Goal: Task Accomplishment & Management: Use online tool/utility

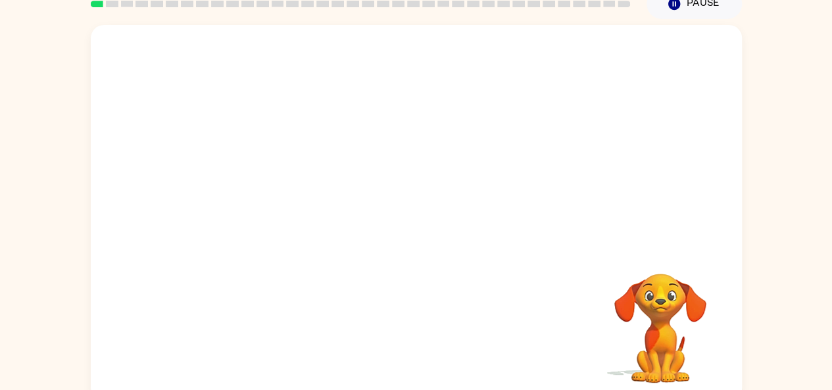
scroll to position [72, 0]
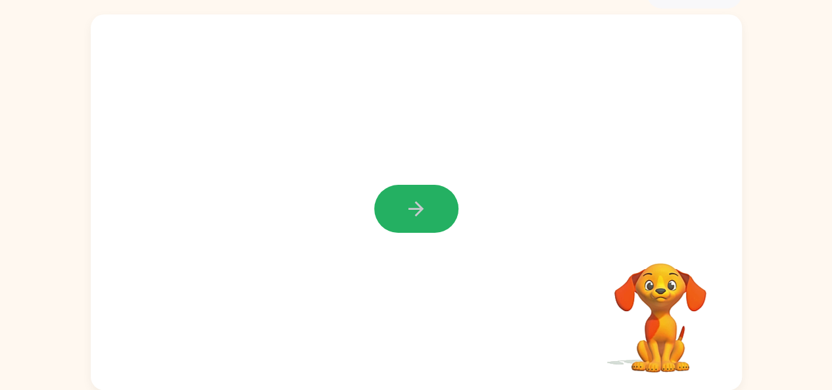
click at [413, 206] on icon "button" at bounding box center [415, 208] width 23 height 23
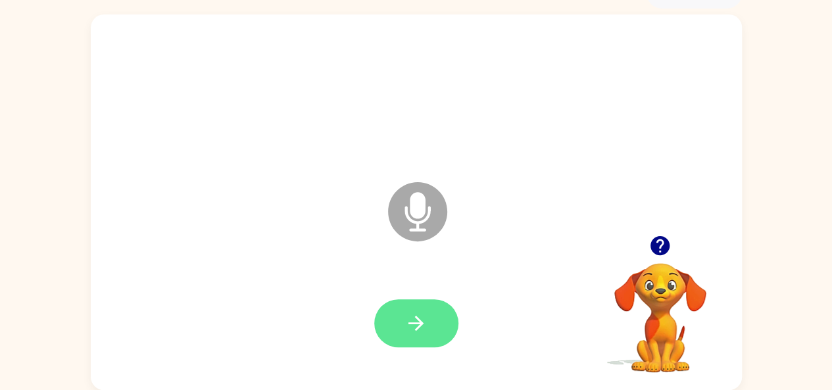
click at [414, 314] on icon "button" at bounding box center [415, 323] width 23 height 23
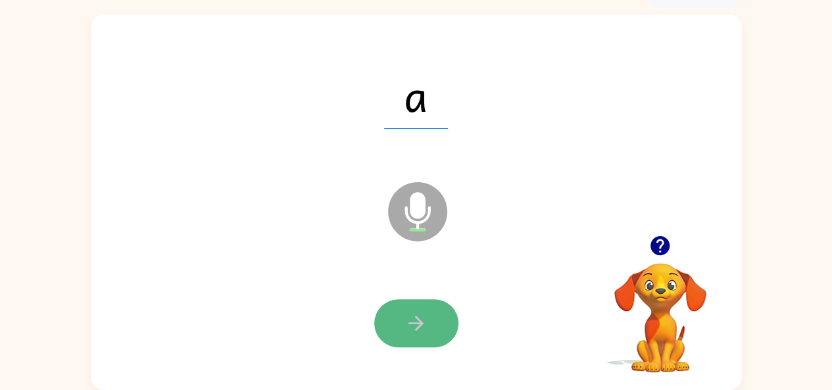
click at [389, 322] on button "button" at bounding box center [416, 323] width 84 height 48
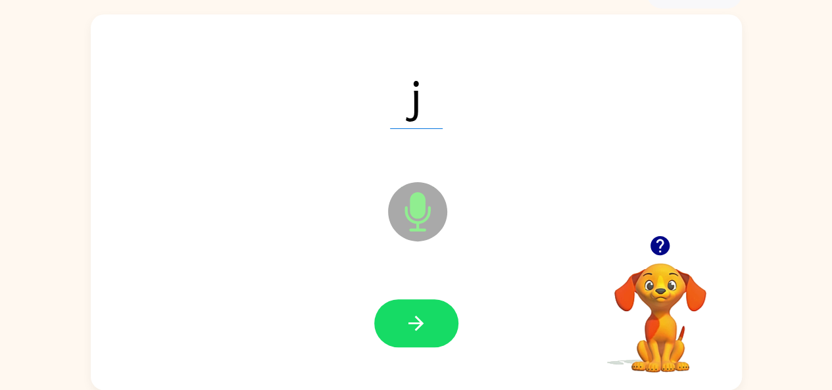
click at [389, 322] on button "button" at bounding box center [416, 323] width 84 height 48
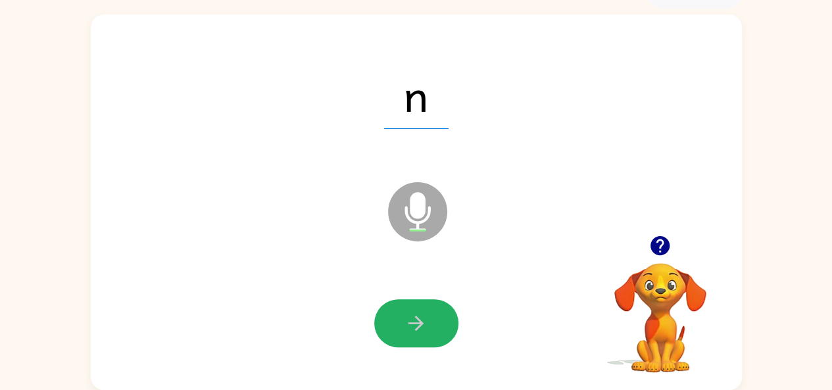
click at [427, 314] on button "button" at bounding box center [416, 323] width 84 height 48
click at [415, 323] on icon "button" at bounding box center [415, 323] width 15 height 15
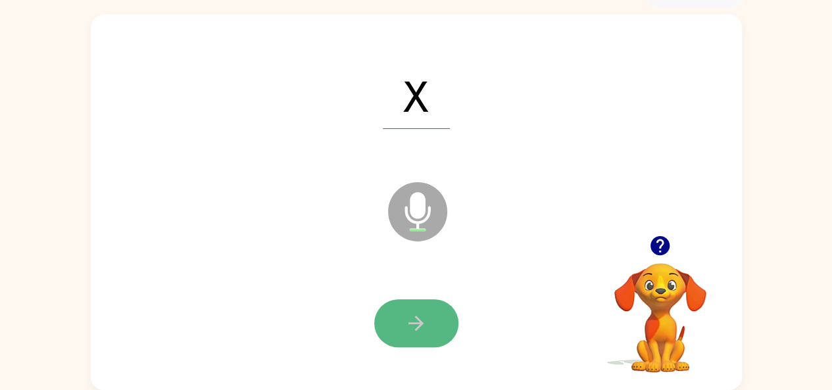
click at [413, 320] on icon "button" at bounding box center [415, 323] width 23 height 23
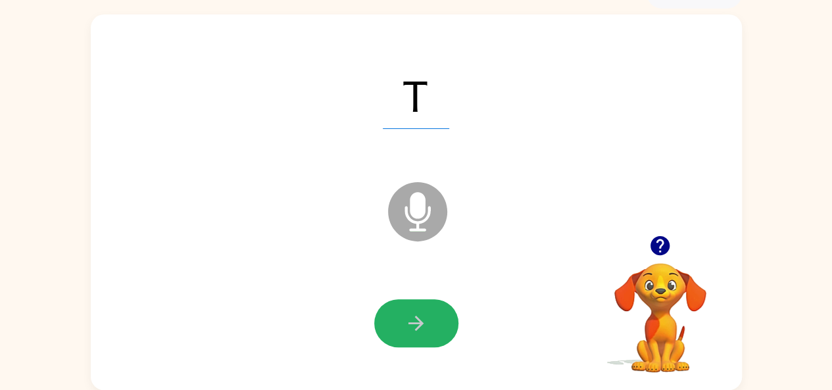
click at [411, 320] on icon "button" at bounding box center [415, 323] width 23 height 23
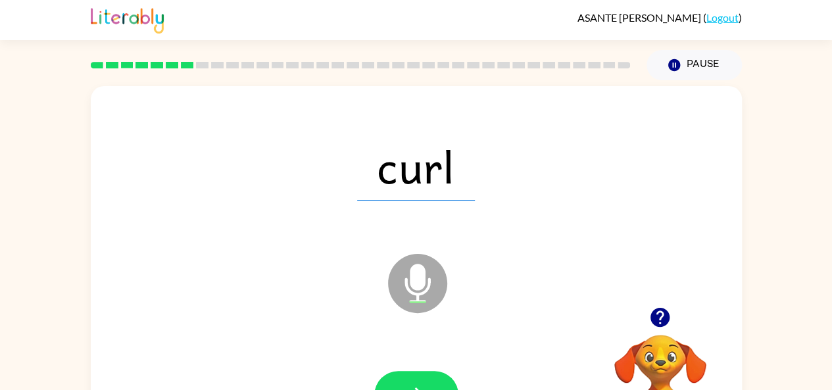
scroll to position [0, 0]
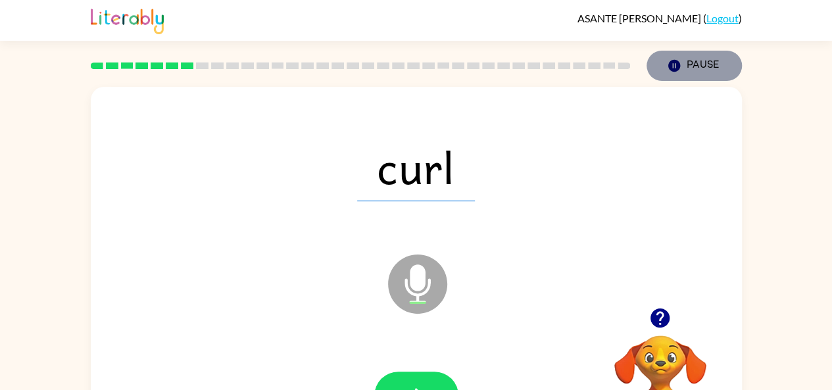
click at [687, 64] on button "Pause Pause" at bounding box center [693, 66] width 95 height 30
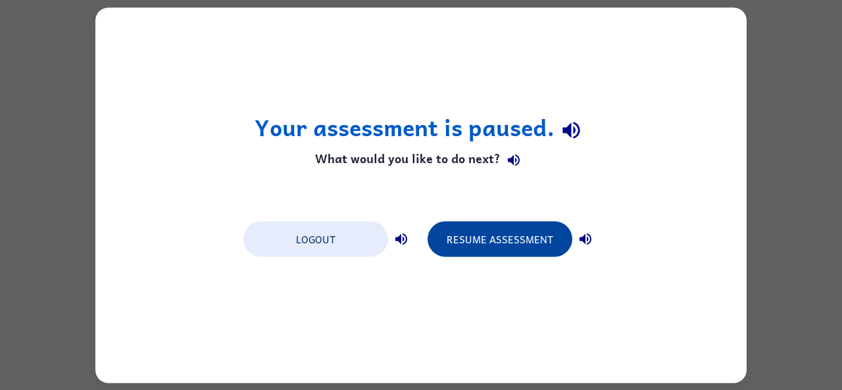
click at [500, 240] on button "Resume Assessment" at bounding box center [499, 239] width 145 height 36
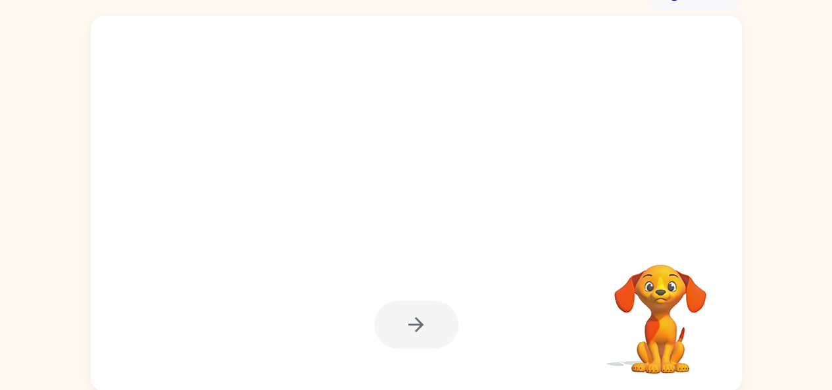
scroll to position [72, 0]
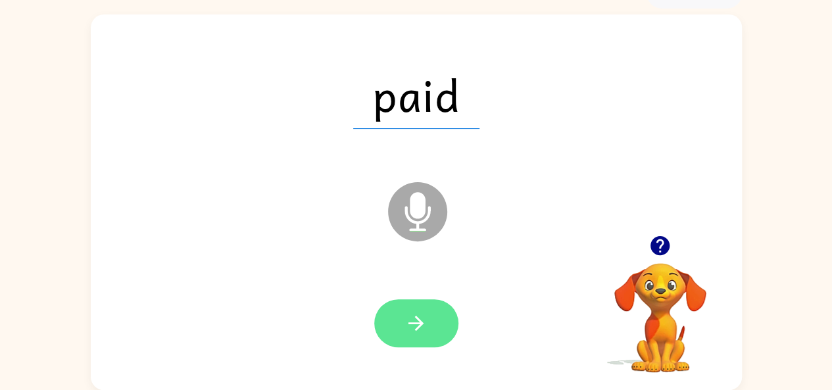
click at [408, 308] on button "button" at bounding box center [416, 323] width 84 height 48
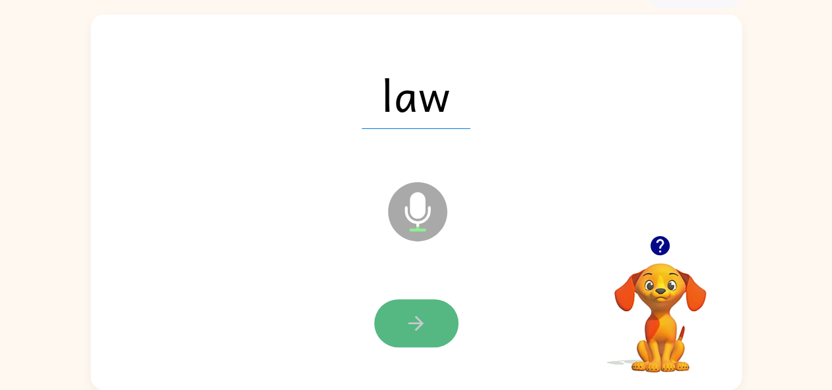
click at [417, 317] on icon "button" at bounding box center [415, 323] width 15 height 15
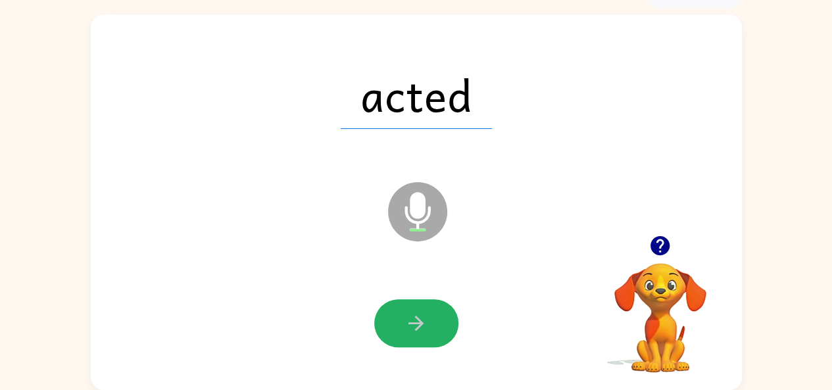
click at [418, 320] on icon "button" at bounding box center [415, 323] width 15 height 15
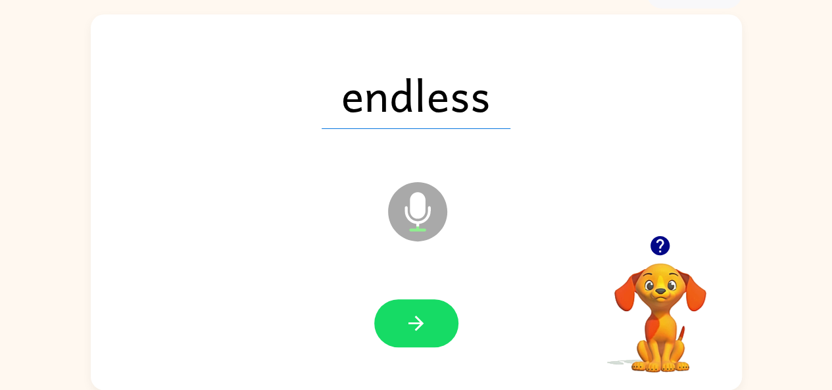
click at [416, 306] on button "button" at bounding box center [416, 323] width 84 height 48
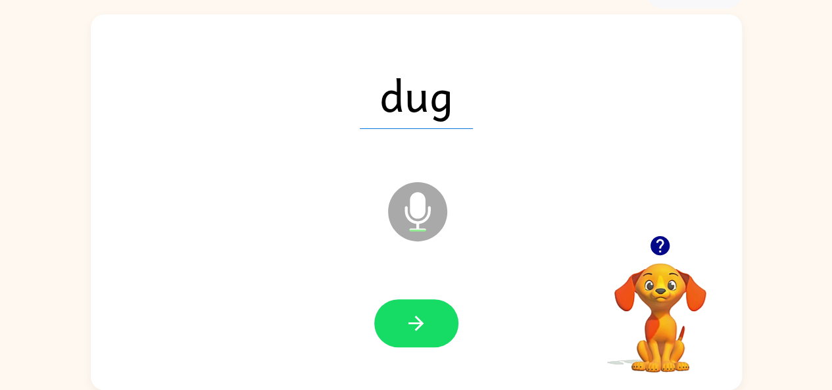
click at [412, 304] on button "button" at bounding box center [416, 323] width 84 height 48
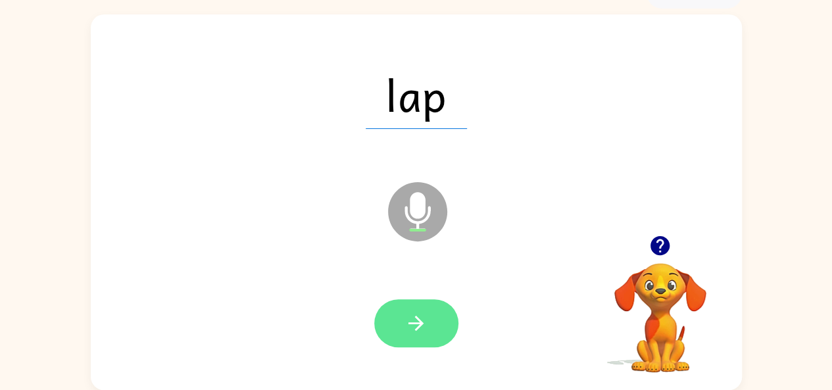
click at [417, 315] on icon "button" at bounding box center [415, 323] width 23 height 23
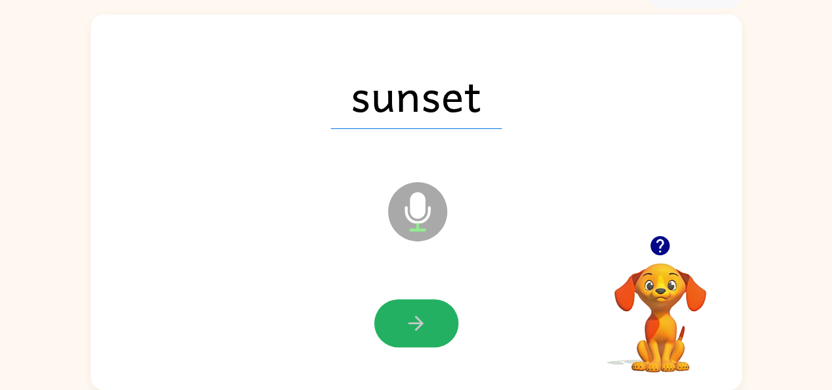
click at [416, 316] on icon "button" at bounding box center [415, 323] width 15 height 15
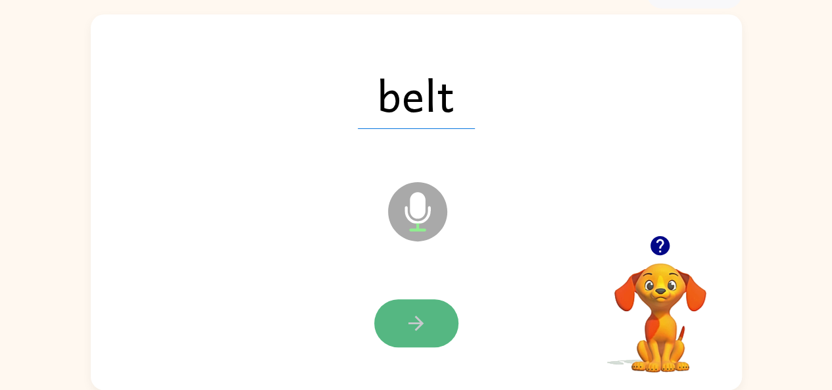
click at [413, 319] on icon "button" at bounding box center [415, 323] width 23 height 23
click at [421, 306] on button "button" at bounding box center [416, 323] width 84 height 48
click at [419, 312] on icon "button" at bounding box center [415, 323] width 23 height 23
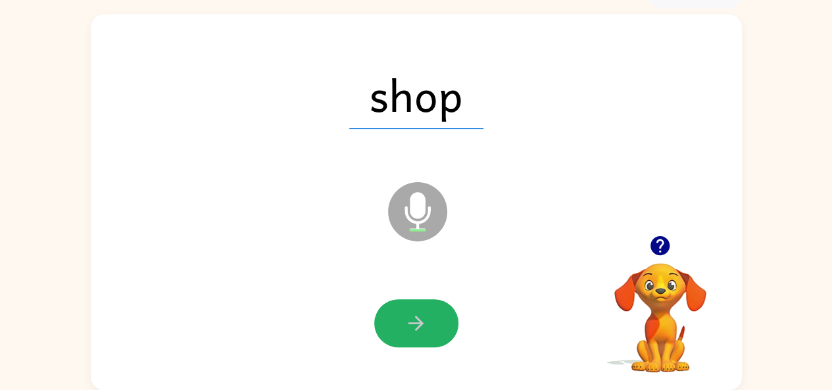
click at [419, 312] on icon "button" at bounding box center [415, 323] width 23 height 23
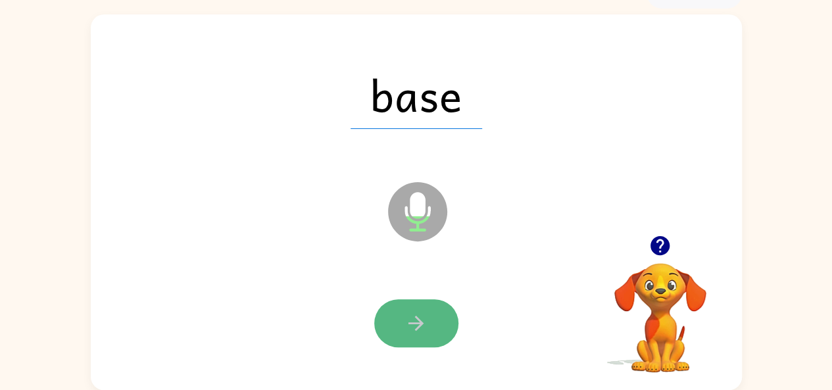
click at [410, 316] on icon "button" at bounding box center [415, 323] width 23 height 23
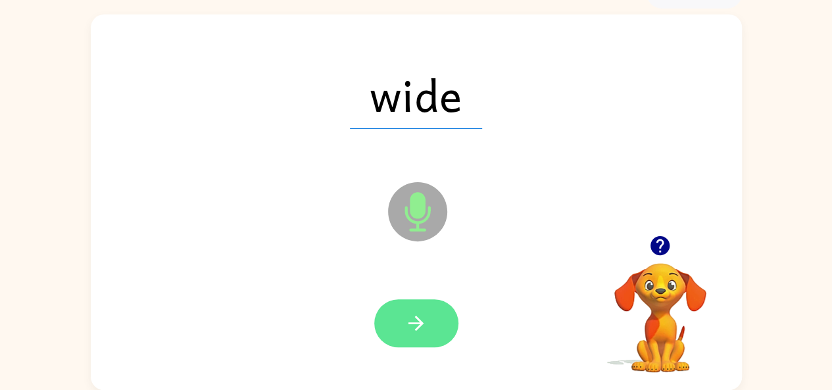
click at [417, 308] on button "button" at bounding box center [416, 323] width 84 height 48
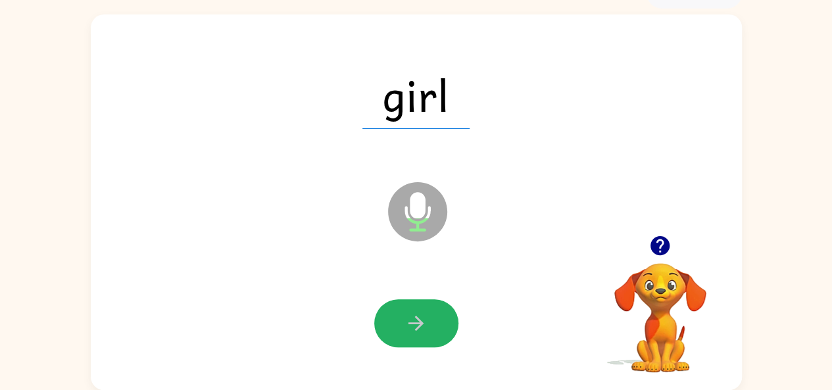
click at [420, 321] on icon "button" at bounding box center [415, 323] width 15 height 15
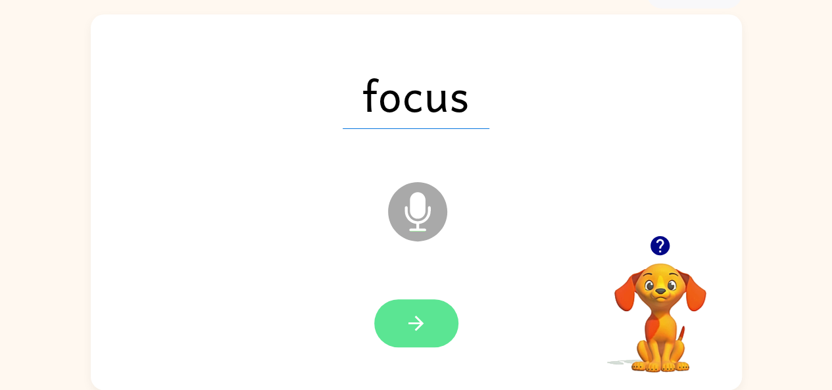
click at [413, 321] on icon "button" at bounding box center [415, 323] width 23 height 23
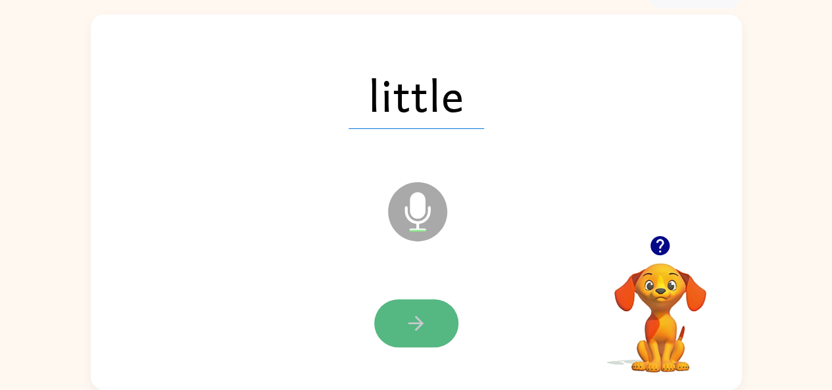
click at [408, 311] on button "button" at bounding box center [416, 323] width 84 height 48
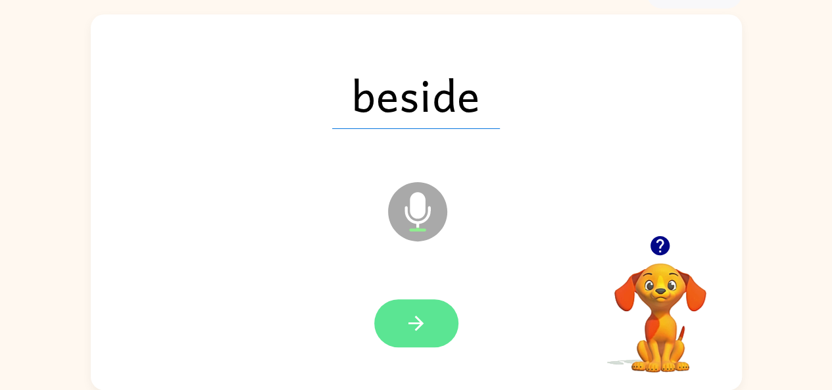
click at [421, 318] on icon "button" at bounding box center [415, 323] width 23 height 23
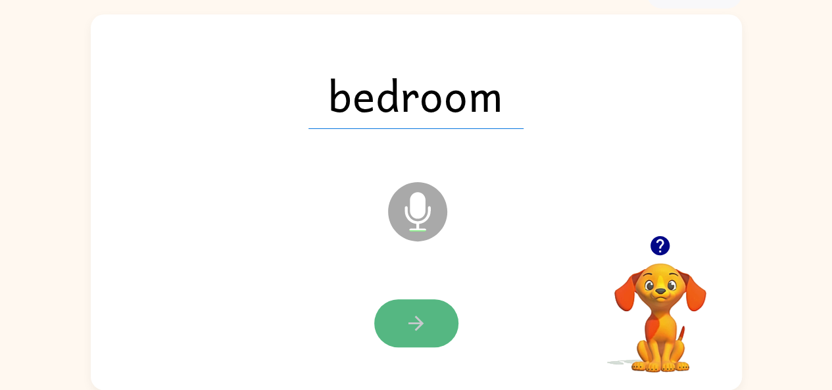
click at [409, 320] on icon "button" at bounding box center [415, 323] width 23 height 23
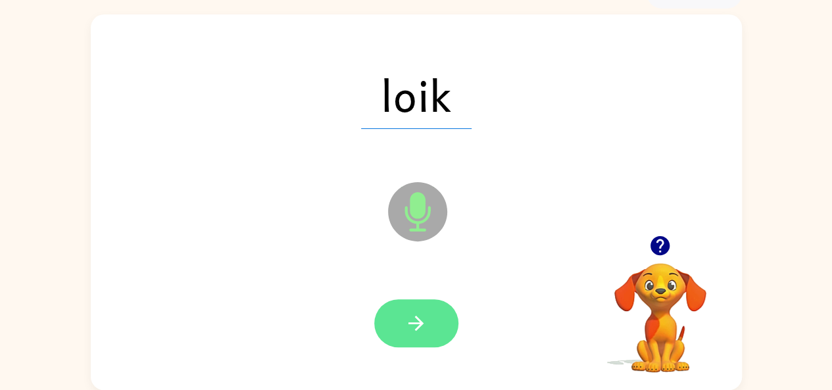
click at [413, 320] on icon "button" at bounding box center [415, 323] width 23 height 23
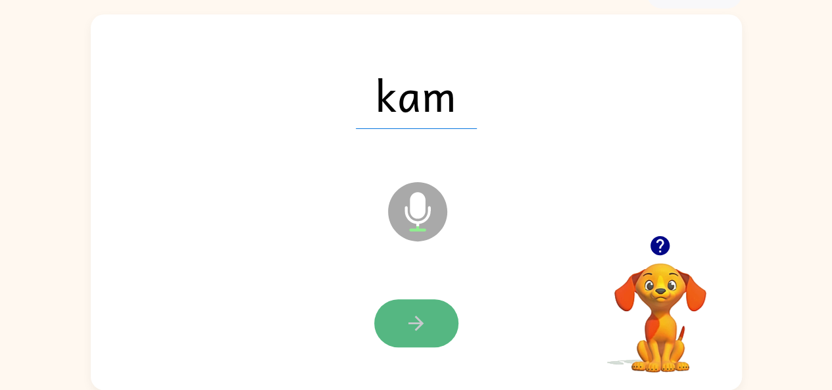
click at [414, 319] on icon "button" at bounding box center [415, 323] width 23 height 23
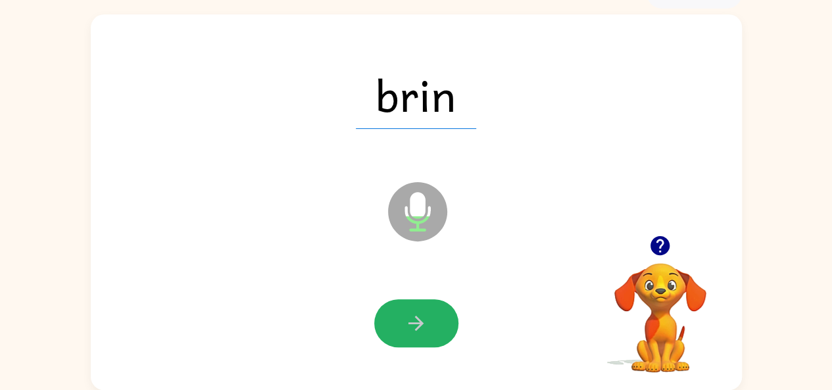
click at [414, 319] on icon "button" at bounding box center [415, 323] width 23 height 23
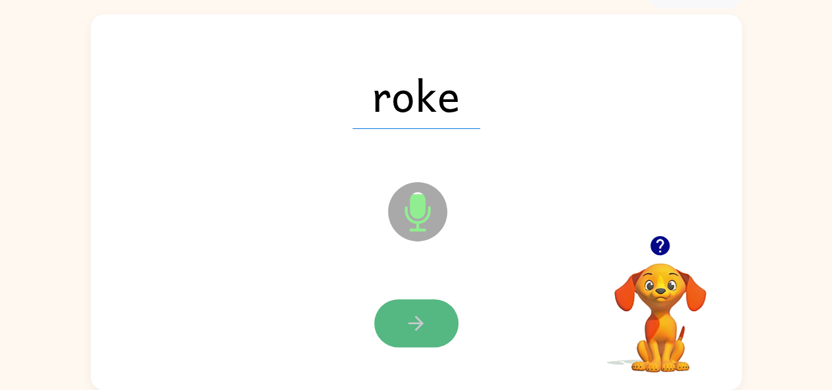
click at [414, 319] on icon "button" at bounding box center [415, 323] width 23 height 23
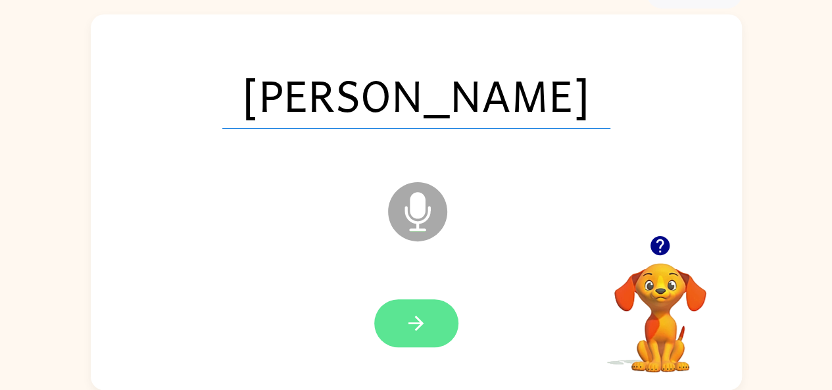
click at [423, 317] on icon "button" at bounding box center [415, 323] width 23 height 23
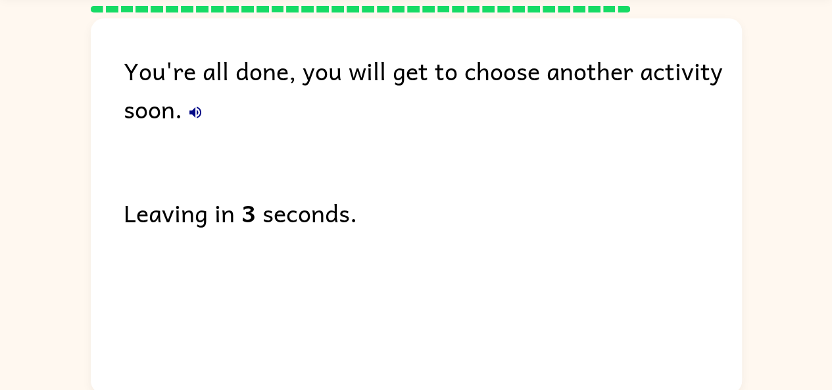
scroll to position [0, 0]
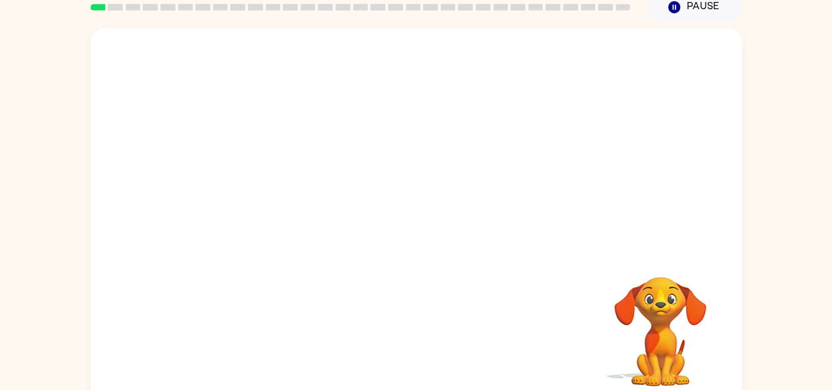
scroll to position [72, 0]
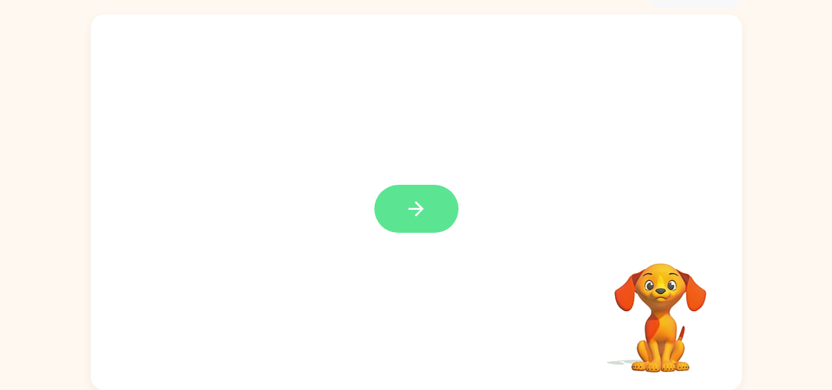
click at [407, 198] on icon "button" at bounding box center [415, 208] width 23 height 23
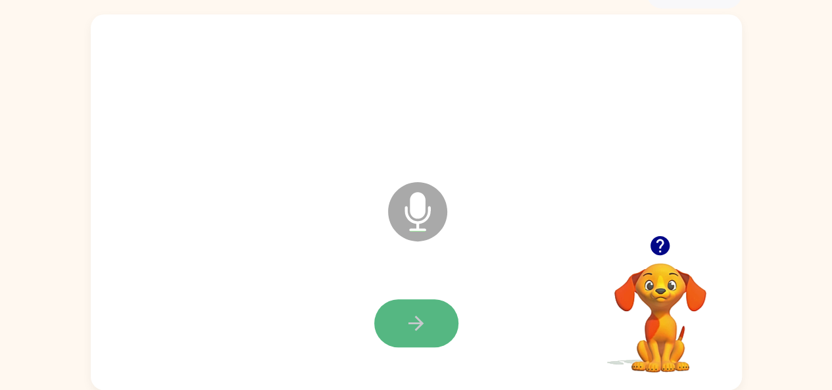
click at [412, 319] on icon "button" at bounding box center [415, 323] width 23 height 23
click at [407, 314] on icon "button" at bounding box center [415, 323] width 23 height 23
click at [397, 314] on button "button" at bounding box center [416, 323] width 84 height 48
click at [412, 306] on button "button" at bounding box center [416, 323] width 84 height 48
click at [419, 314] on icon "button" at bounding box center [415, 323] width 23 height 23
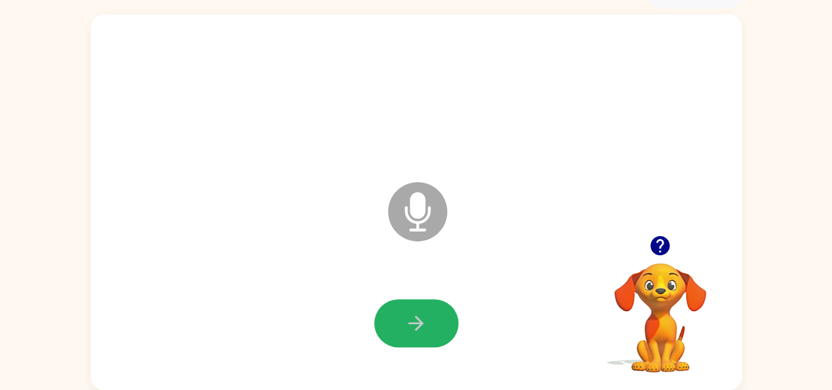
click at [419, 312] on icon "button" at bounding box center [415, 323] width 23 height 23
click at [418, 312] on icon "button" at bounding box center [415, 323] width 23 height 23
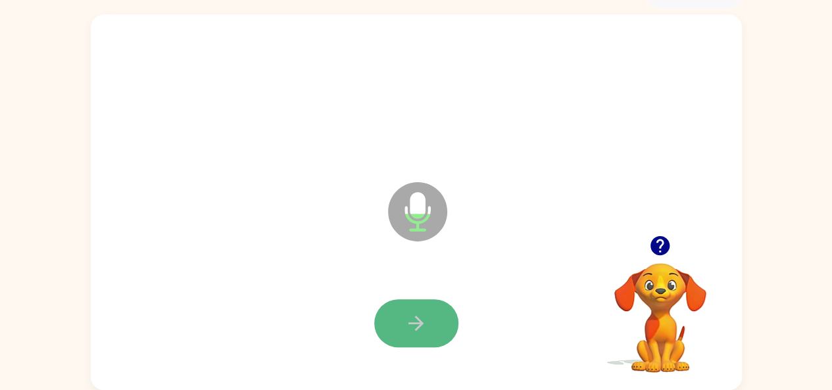
click at [418, 312] on icon "button" at bounding box center [415, 323] width 23 height 23
click at [412, 313] on icon "button" at bounding box center [415, 323] width 23 height 23
click at [412, 314] on icon "button" at bounding box center [415, 323] width 23 height 23
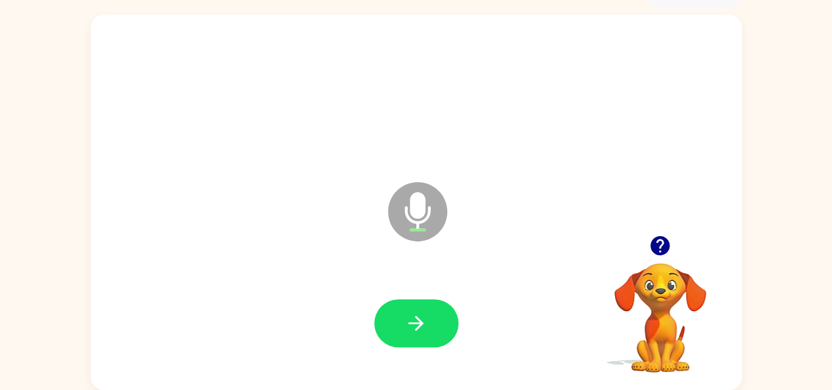
click at [412, 316] on icon "button" at bounding box center [415, 323] width 23 height 23
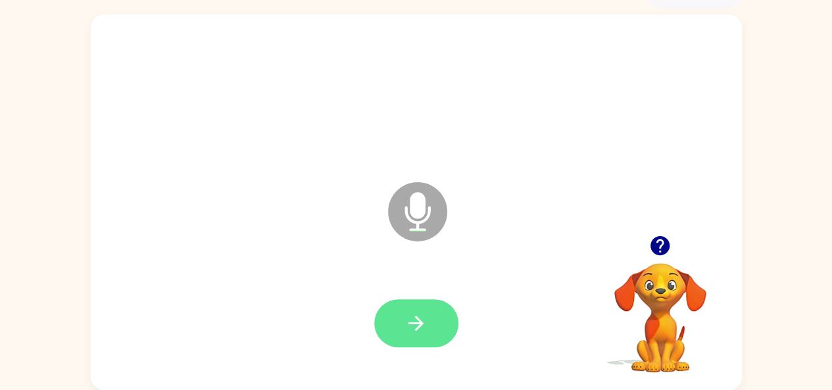
click at [419, 315] on icon "button" at bounding box center [415, 323] width 23 height 23
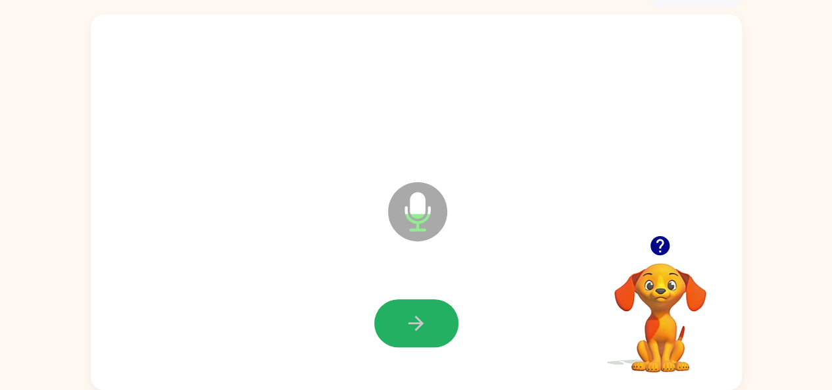
click at [418, 315] on icon "button" at bounding box center [415, 323] width 23 height 23
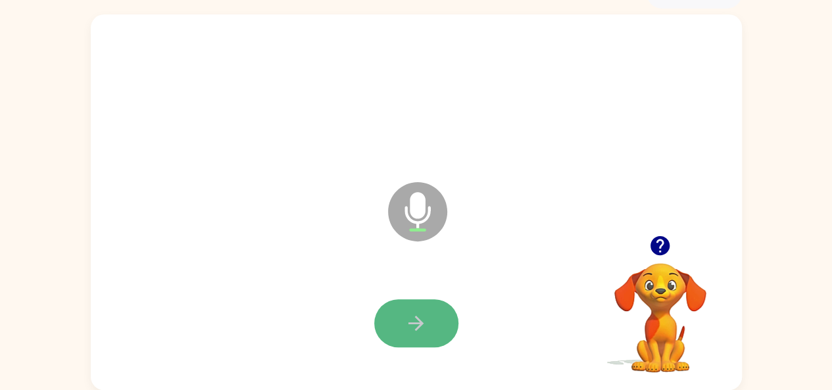
click at [408, 324] on icon "button" at bounding box center [415, 323] width 23 height 23
drag, startPoint x: 408, startPoint y: 324, endPoint x: 388, endPoint y: 325, distance: 19.8
click at [388, 325] on button "button" at bounding box center [416, 323] width 84 height 48
click at [412, 315] on icon "button" at bounding box center [415, 323] width 23 height 23
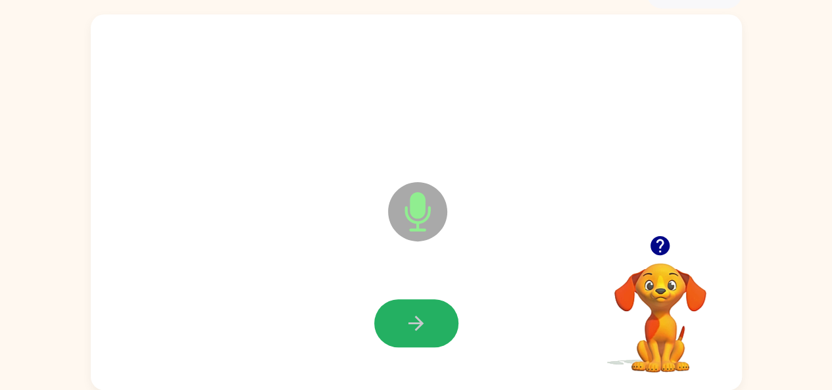
click at [412, 315] on icon "button" at bounding box center [415, 323] width 23 height 23
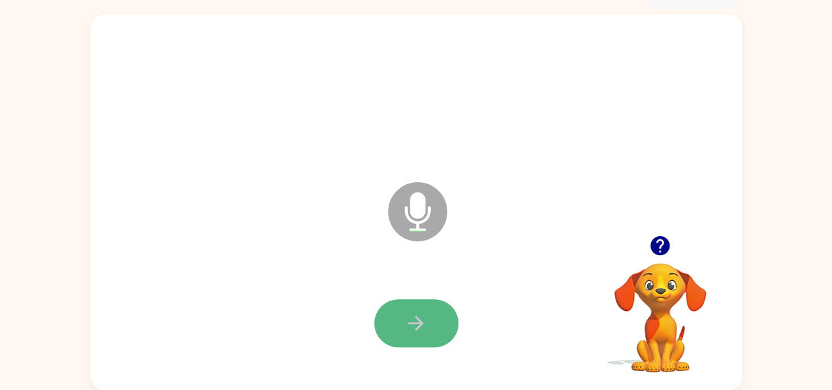
click at [418, 318] on icon "button" at bounding box center [415, 323] width 15 height 15
click at [417, 317] on icon "button" at bounding box center [415, 323] width 15 height 15
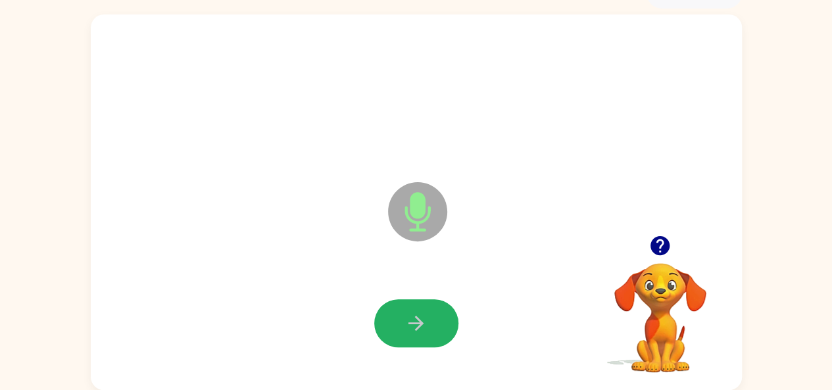
click at [417, 319] on icon "button" at bounding box center [415, 323] width 15 height 15
click at [428, 314] on button "button" at bounding box center [416, 323] width 84 height 48
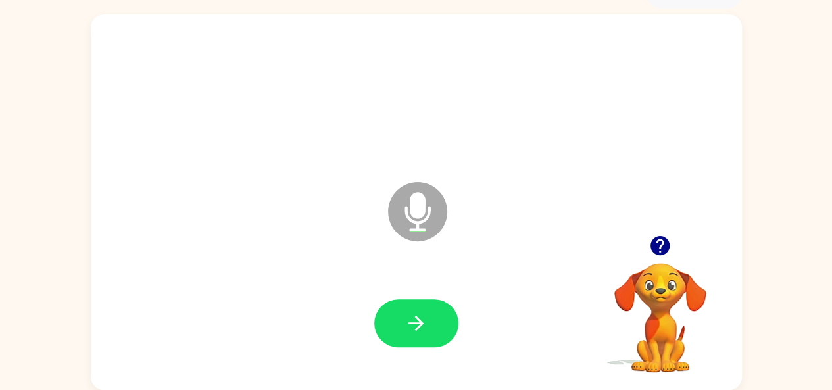
click at [654, 247] on icon "button" at bounding box center [659, 245] width 19 height 19
click at [660, 244] on icon "button" at bounding box center [659, 245] width 19 height 19
click at [414, 308] on button "button" at bounding box center [416, 323] width 84 height 48
click at [421, 320] on icon "button" at bounding box center [415, 323] width 23 height 23
click at [406, 311] on button "button" at bounding box center [416, 323] width 84 height 48
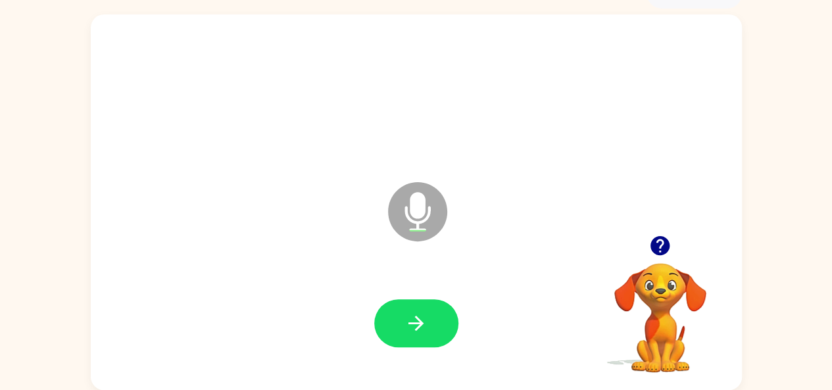
click at [398, 316] on button "button" at bounding box center [416, 323] width 84 height 48
click at [410, 306] on button "button" at bounding box center [416, 323] width 84 height 48
click at [410, 308] on button "button" at bounding box center [416, 323] width 84 height 48
click at [405, 312] on icon "button" at bounding box center [415, 323] width 23 height 23
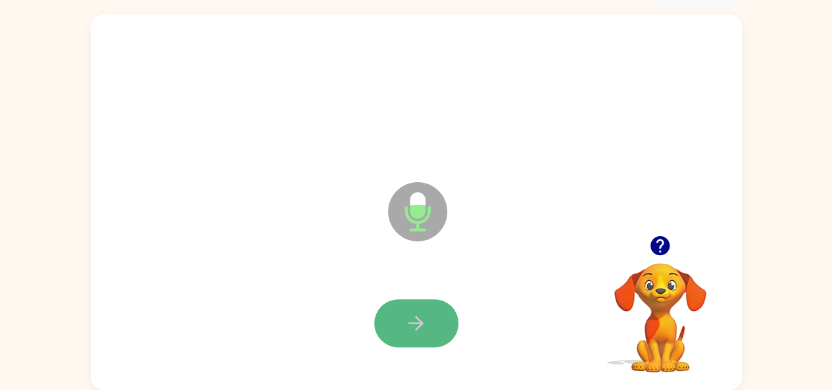
click at [431, 323] on button "button" at bounding box center [416, 323] width 84 height 48
click at [415, 320] on icon "button" at bounding box center [415, 323] width 23 height 23
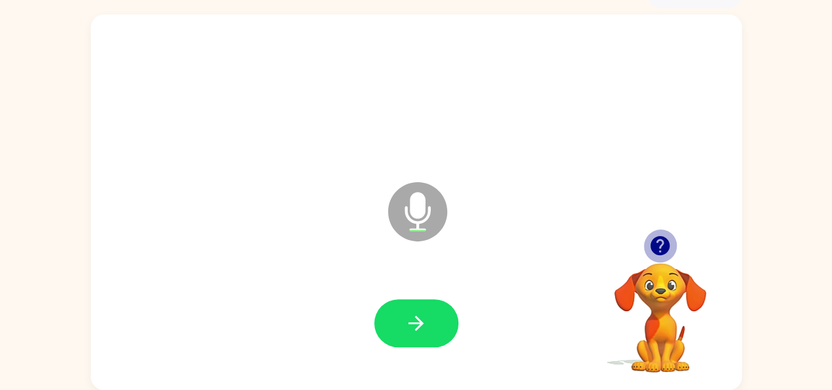
click at [661, 241] on icon "button" at bounding box center [659, 245] width 23 height 23
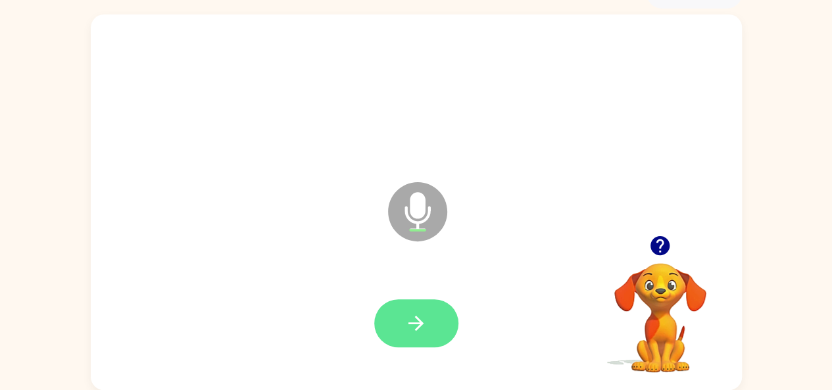
click at [418, 327] on icon "button" at bounding box center [415, 323] width 15 height 15
click at [423, 318] on icon "button" at bounding box center [415, 323] width 23 height 23
click at [427, 326] on button "button" at bounding box center [416, 323] width 84 height 48
click at [410, 310] on button "button" at bounding box center [416, 323] width 84 height 48
click at [408, 315] on icon "button" at bounding box center [415, 323] width 23 height 23
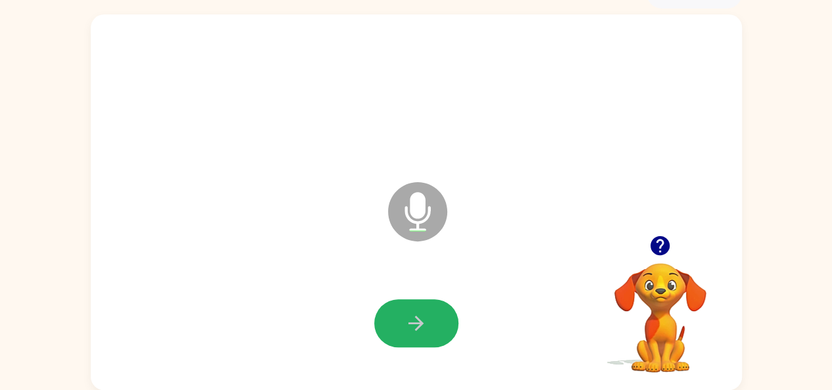
click at [408, 315] on icon "button" at bounding box center [415, 323] width 23 height 23
click at [405, 315] on icon "button" at bounding box center [415, 323] width 23 height 23
click at [430, 314] on button "button" at bounding box center [416, 323] width 84 height 48
click at [404, 314] on icon "button" at bounding box center [415, 323] width 23 height 23
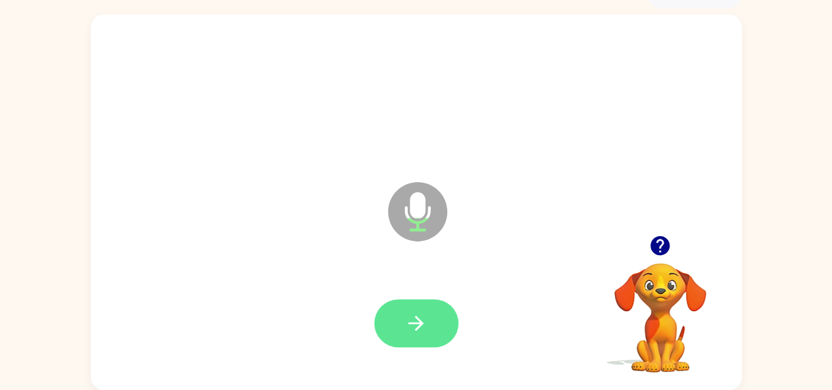
click at [415, 322] on icon "button" at bounding box center [415, 323] width 23 height 23
click at [414, 322] on icon "button" at bounding box center [415, 323] width 23 height 23
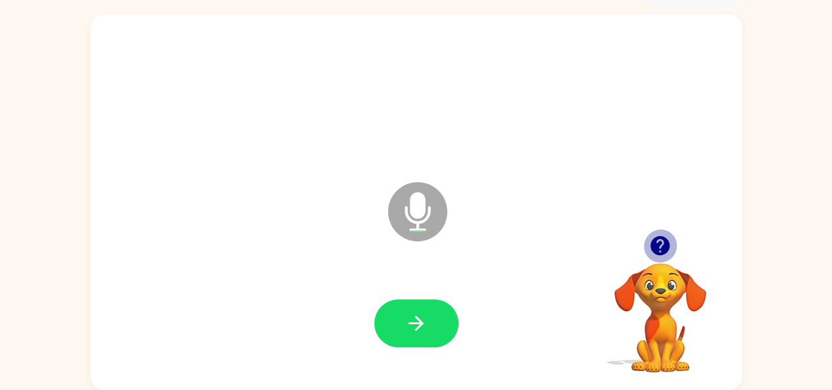
click at [655, 238] on icon "button" at bounding box center [659, 245] width 19 height 19
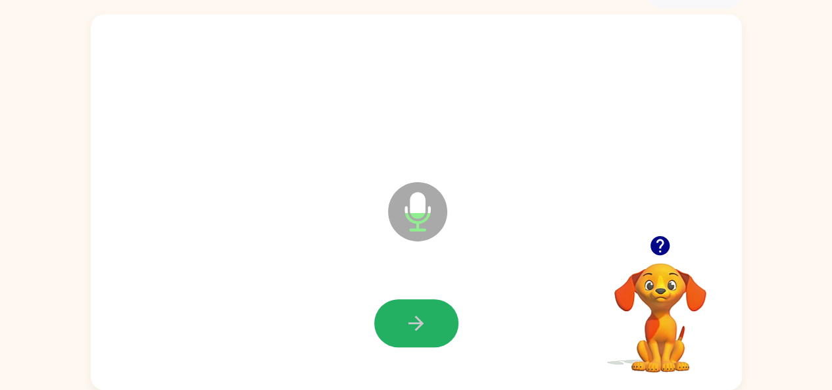
click at [409, 315] on icon "button" at bounding box center [415, 323] width 23 height 23
click at [409, 314] on icon "button" at bounding box center [415, 323] width 23 height 23
click at [420, 316] on icon "button" at bounding box center [415, 323] width 23 height 23
click at [403, 321] on button "button" at bounding box center [416, 323] width 84 height 48
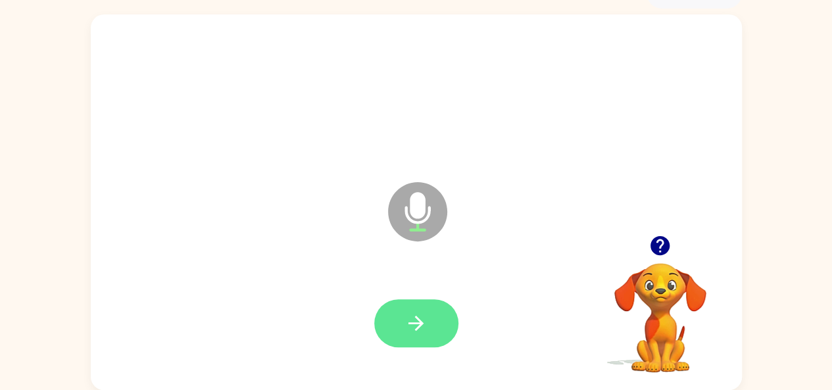
click at [425, 329] on icon "button" at bounding box center [415, 323] width 23 height 23
drag, startPoint x: 406, startPoint y: 329, endPoint x: 398, endPoint y: 329, distance: 7.2
click at [398, 329] on button "button" at bounding box center [416, 323] width 84 height 48
click at [389, 320] on button "button" at bounding box center [416, 323] width 84 height 48
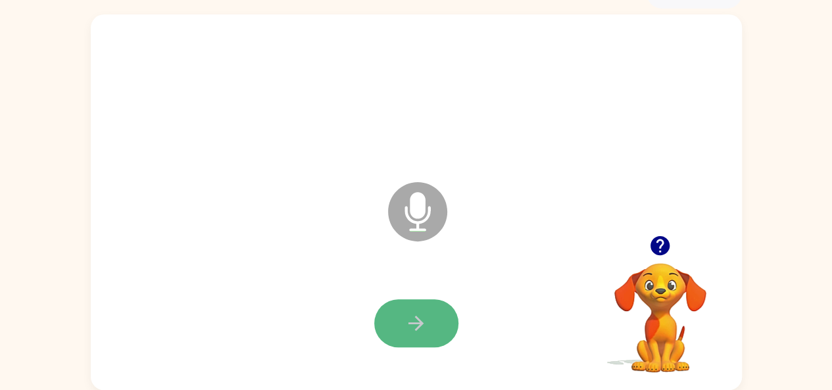
click at [422, 336] on button "button" at bounding box center [416, 323] width 84 height 48
click at [422, 319] on icon "button" at bounding box center [415, 323] width 23 height 23
click at [434, 328] on button "button" at bounding box center [416, 323] width 84 height 48
click at [427, 325] on icon "button" at bounding box center [415, 323] width 23 height 23
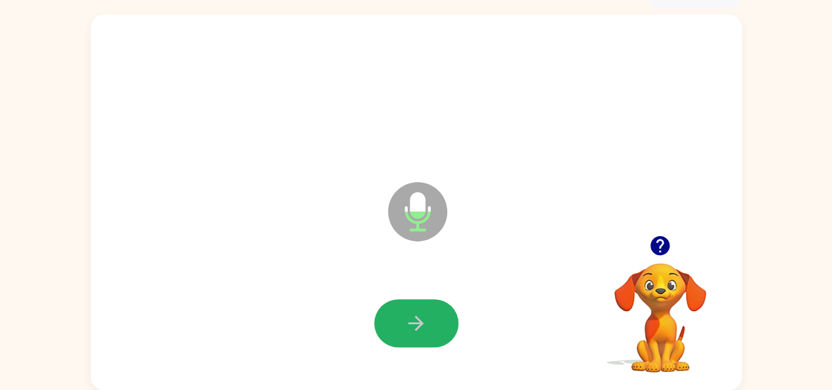
click at [426, 325] on icon "button" at bounding box center [415, 323] width 23 height 23
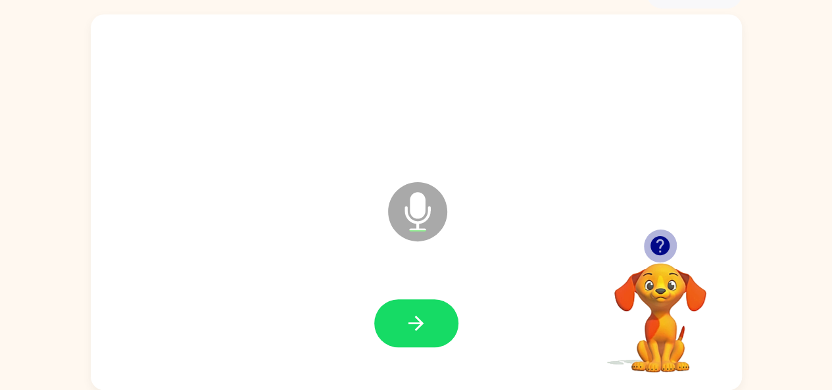
click at [653, 243] on icon "button" at bounding box center [659, 245] width 19 height 19
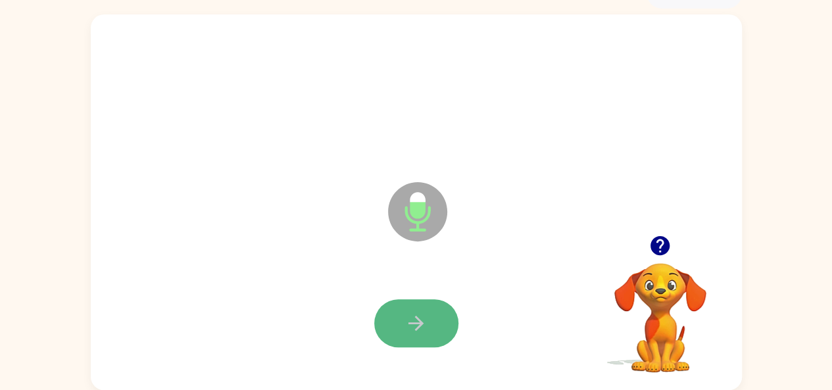
click at [405, 320] on icon "button" at bounding box center [415, 323] width 23 height 23
click at [410, 323] on icon "button" at bounding box center [415, 323] width 15 height 15
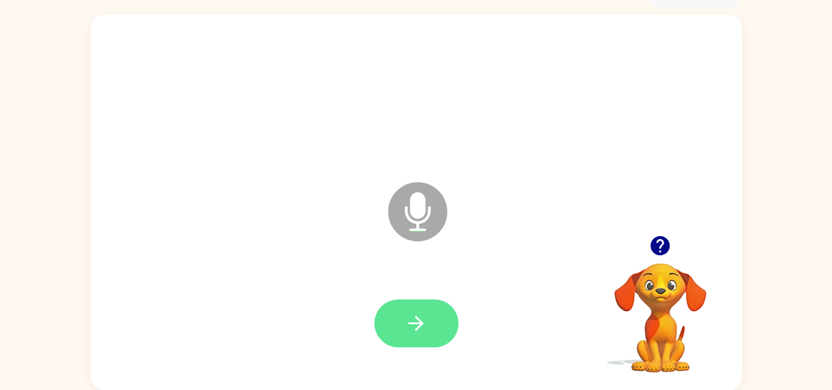
click at [414, 316] on icon "button" at bounding box center [415, 323] width 23 height 23
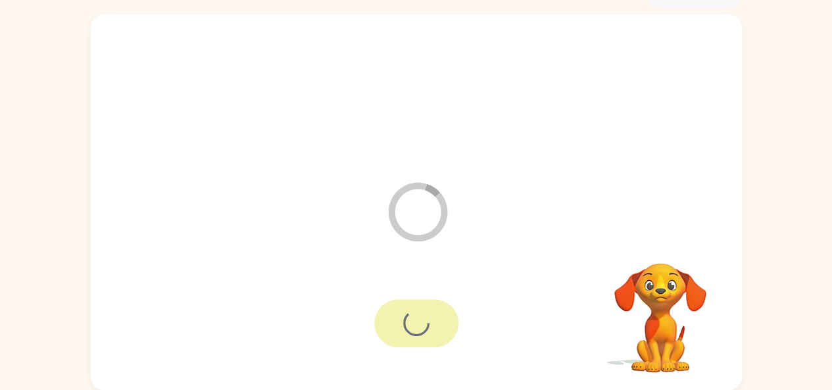
scroll to position [49, 0]
